Goal: Find specific page/section: Find specific page/section

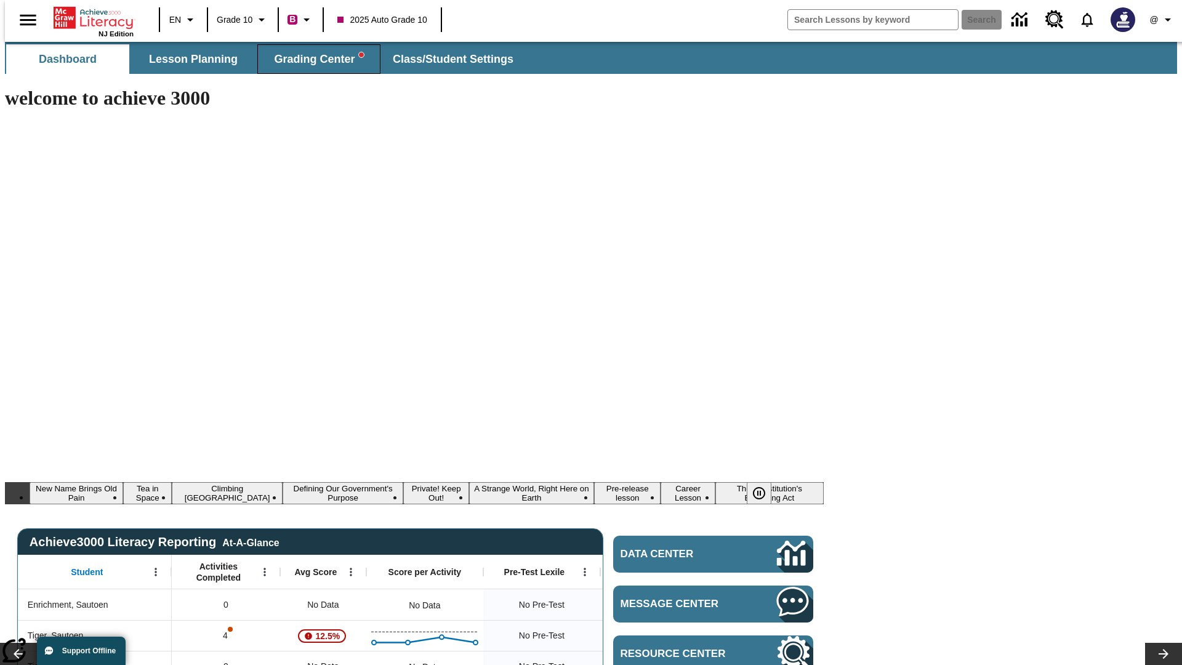
click at [314, 59] on span "Grading Center" at bounding box center [318, 59] width 89 height 14
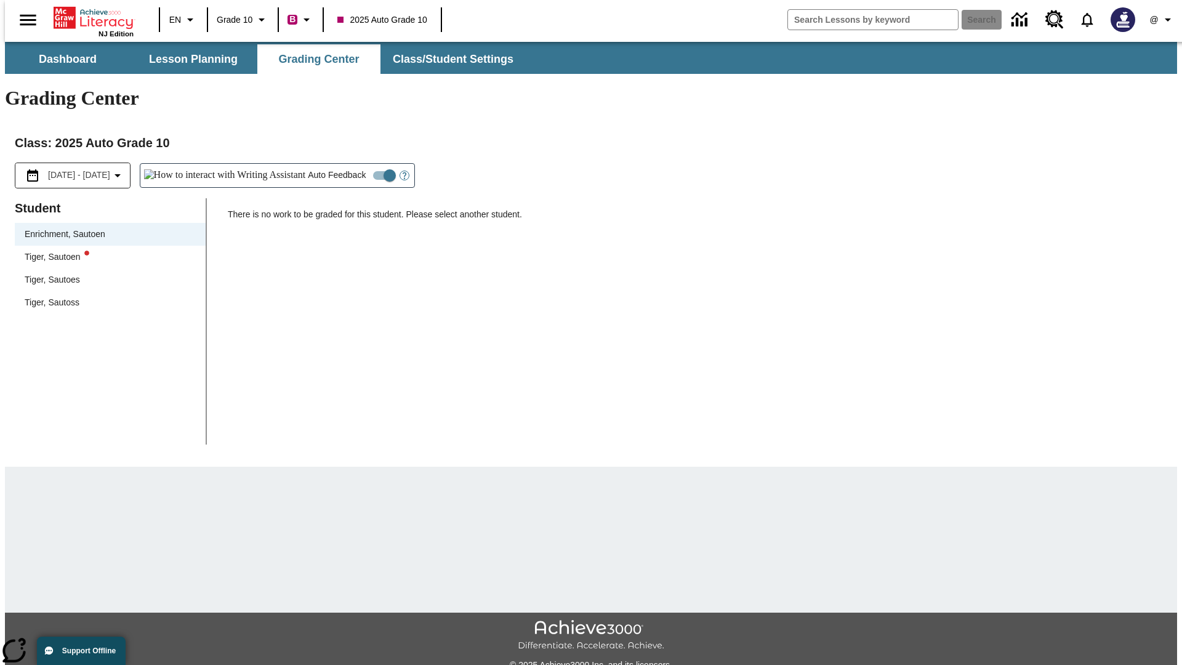
click at [106, 250] on div "Tiger, Sautoen" at bounding box center [110, 256] width 171 height 13
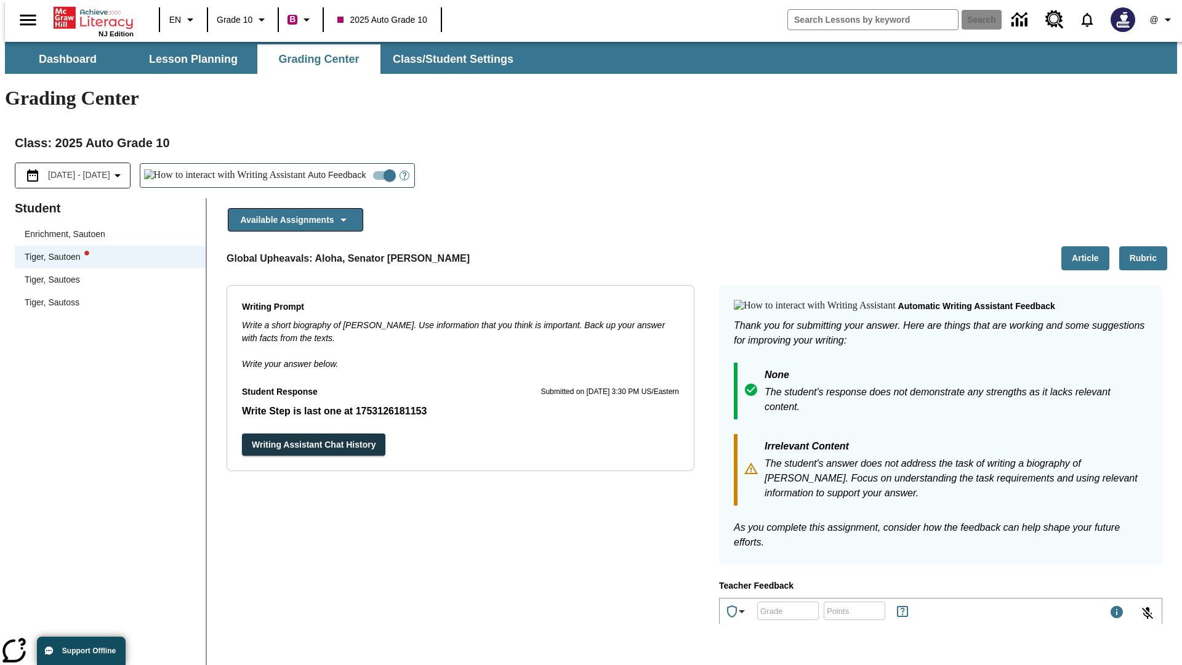
scroll to position [213, 0]
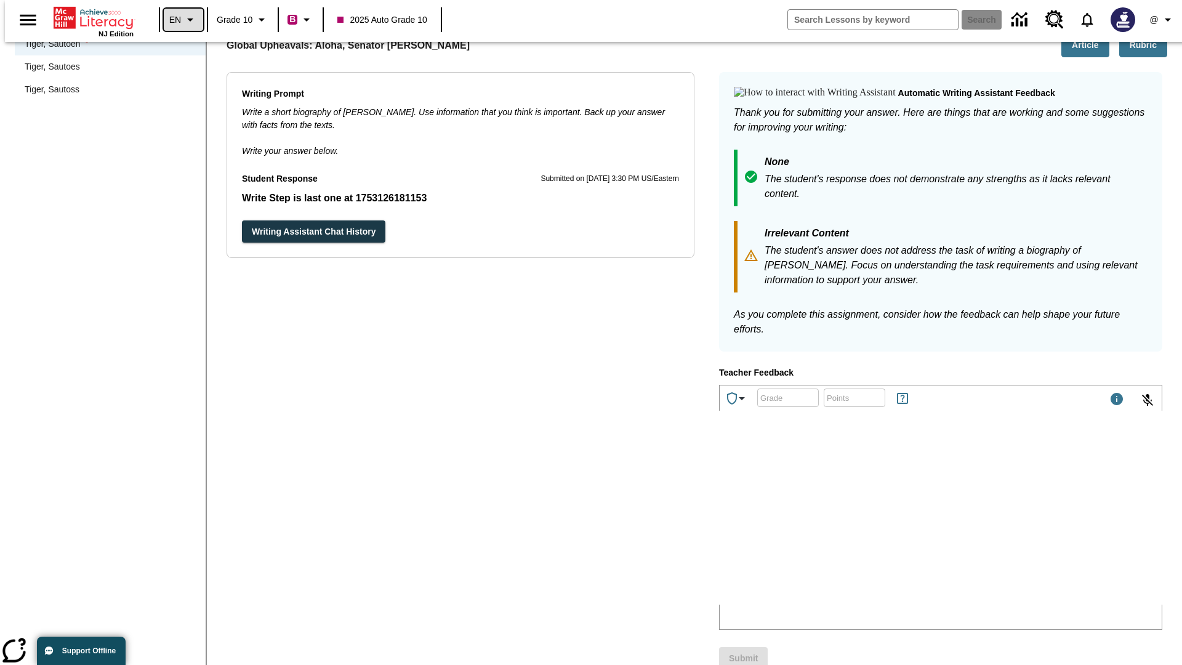
click at [183, 20] on icon "Language: EN, Select a language" at bounding box center [190, 19] width 15 height 15
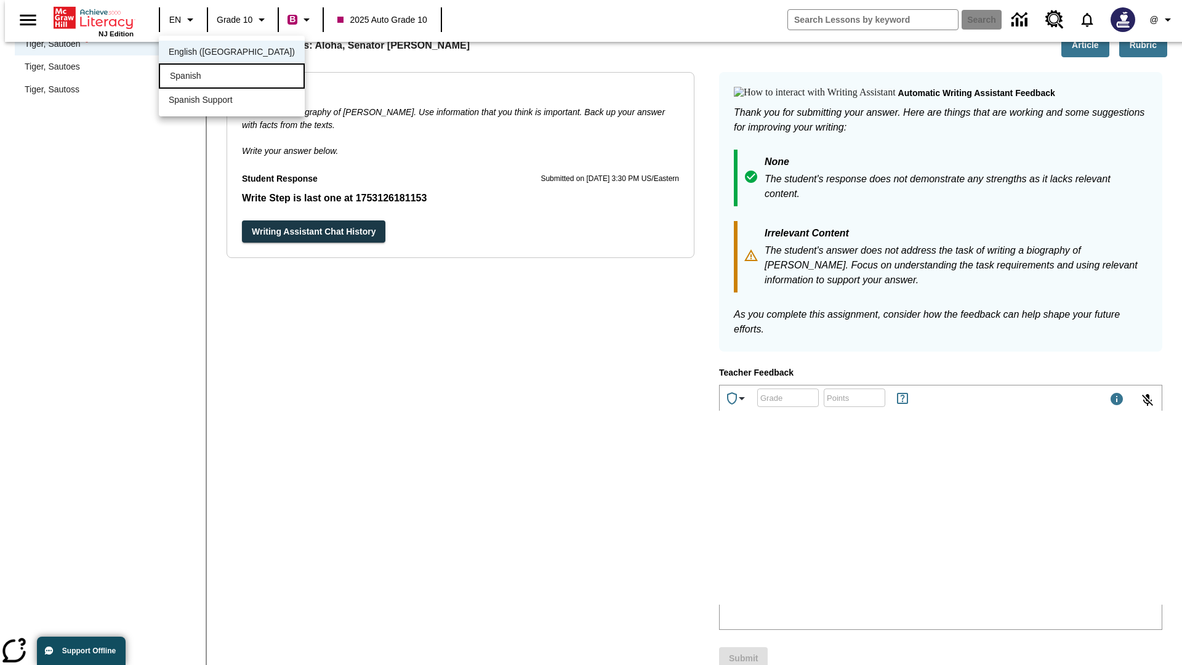
click at [205, 77] on div "Spanish" at bounding box center [232, 75] width 146 height 25
